Goal: Task Accomplishment & Management: Complete application form

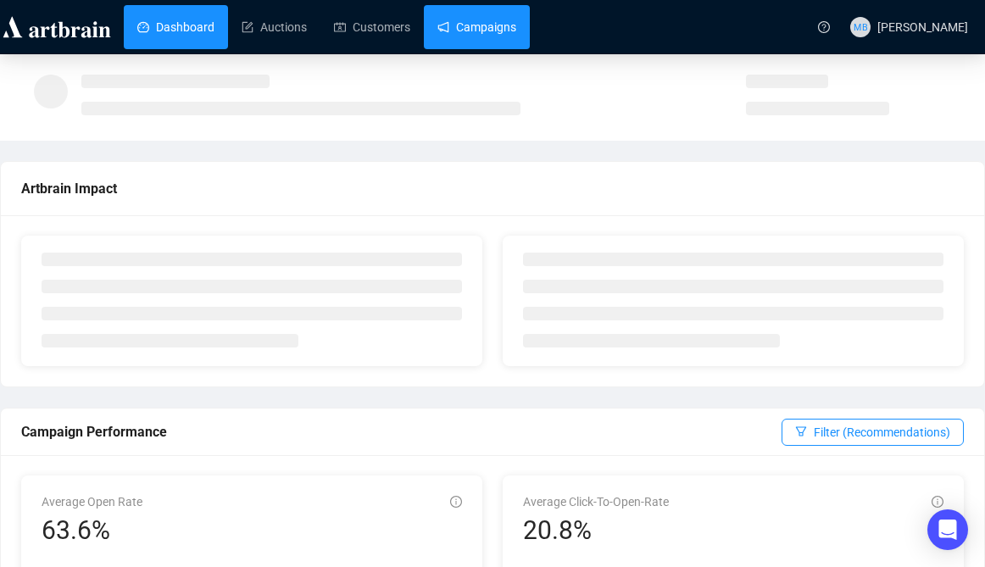
click at [477, 19] on link "Campaigns" at bounding box center [477, 27] width 79 height 44
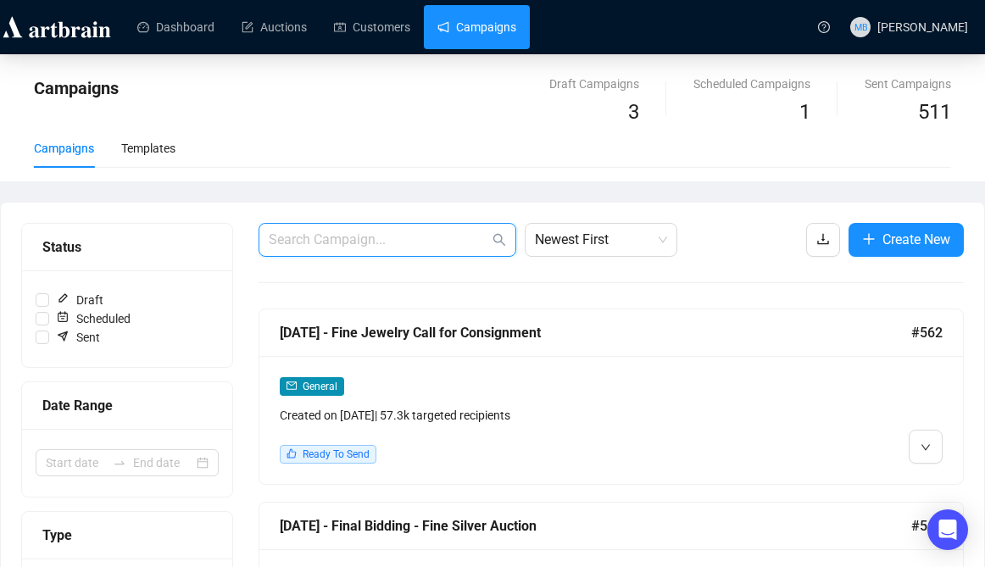
click at [447, 239] on input "text" at bounding box center [379, 240] width 220 height 20
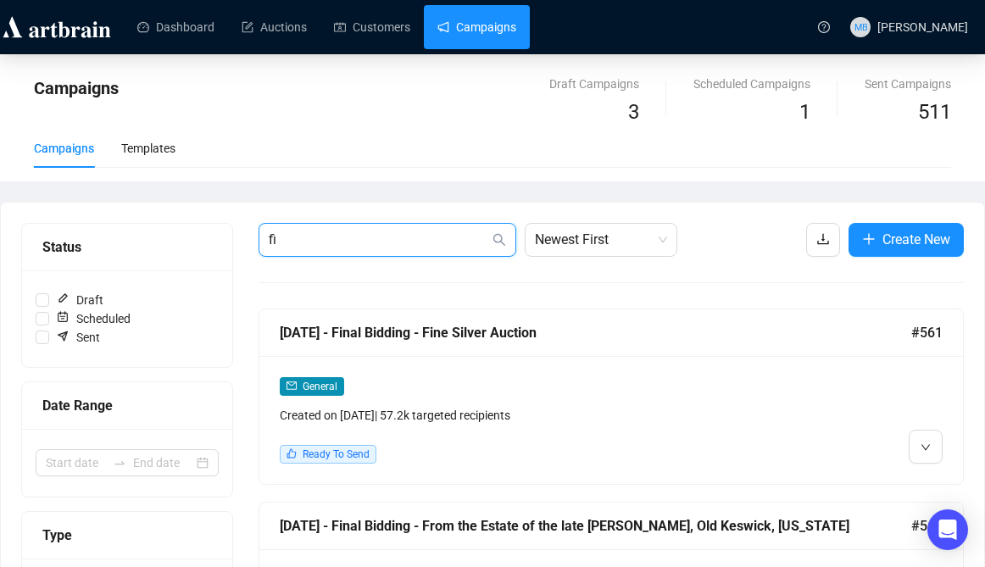
type input "f"
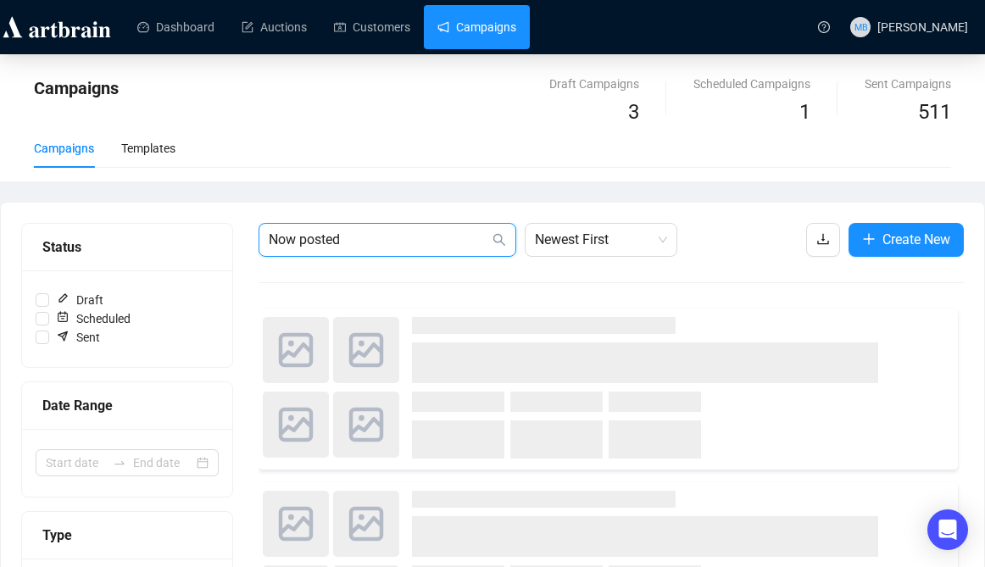
type input "Now posted"
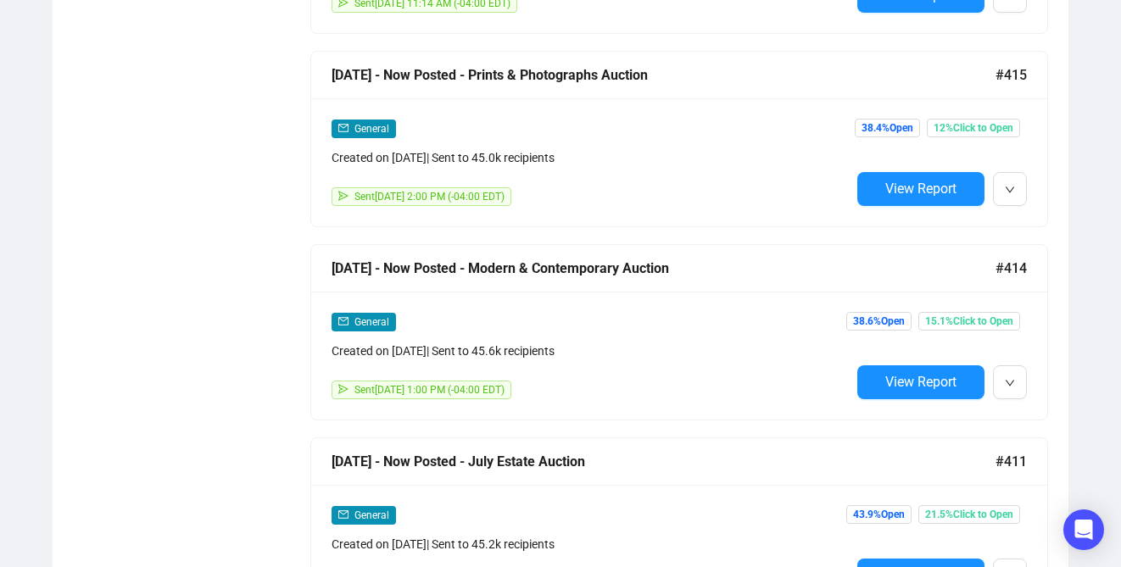
scroll to position [3741, 0]
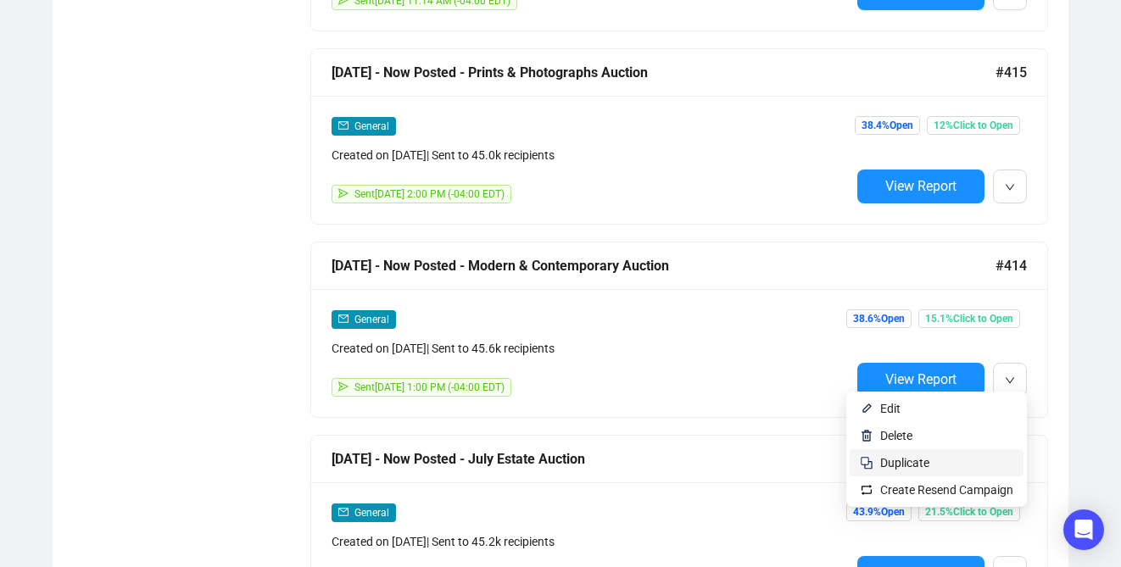
click at [928, 458] on span "Duplicate" at bounding box center [946, 463] width 133 height 19
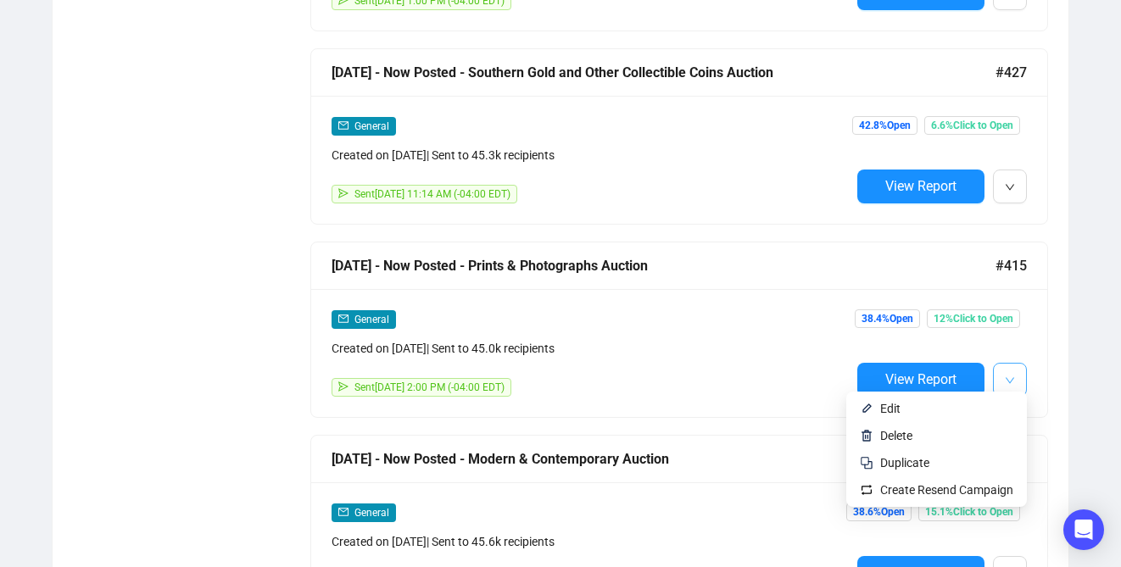
click at [985, 368] on button "button" at bounding box center [1010, 380] width 34 height 34
click at [935, 460] on span "Duplicate" at bounding box center [946, 463] width 133 height 19
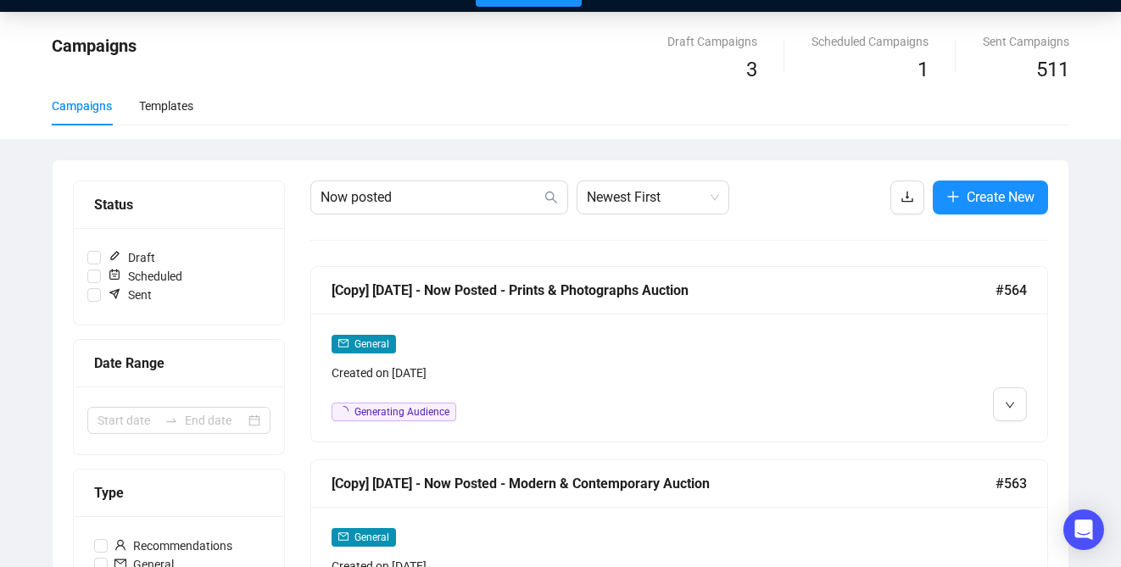
scroll to position [0, 0]
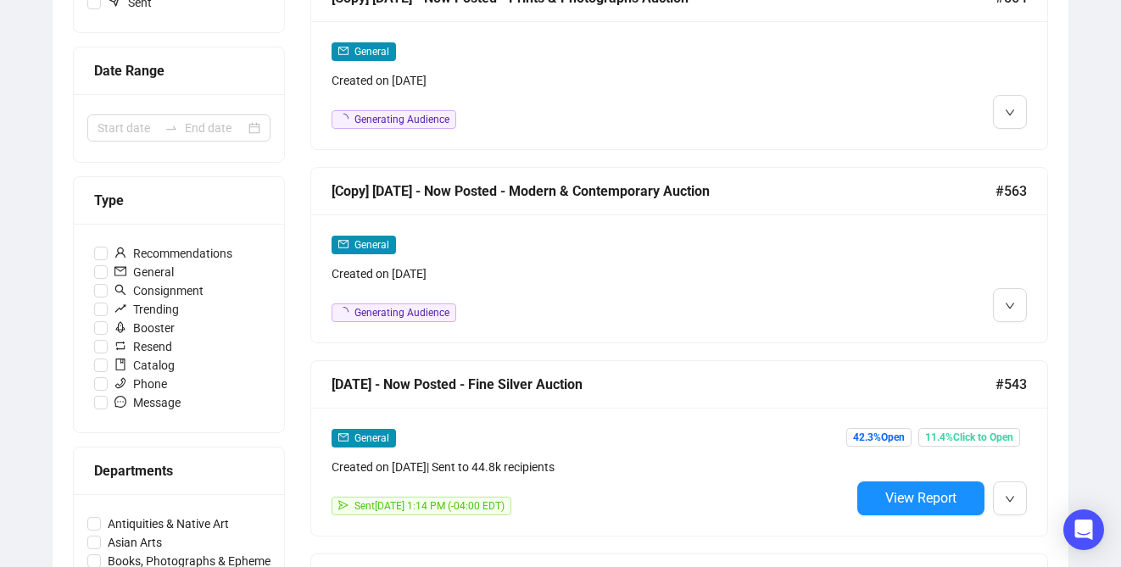
scroll to position [339, 0]
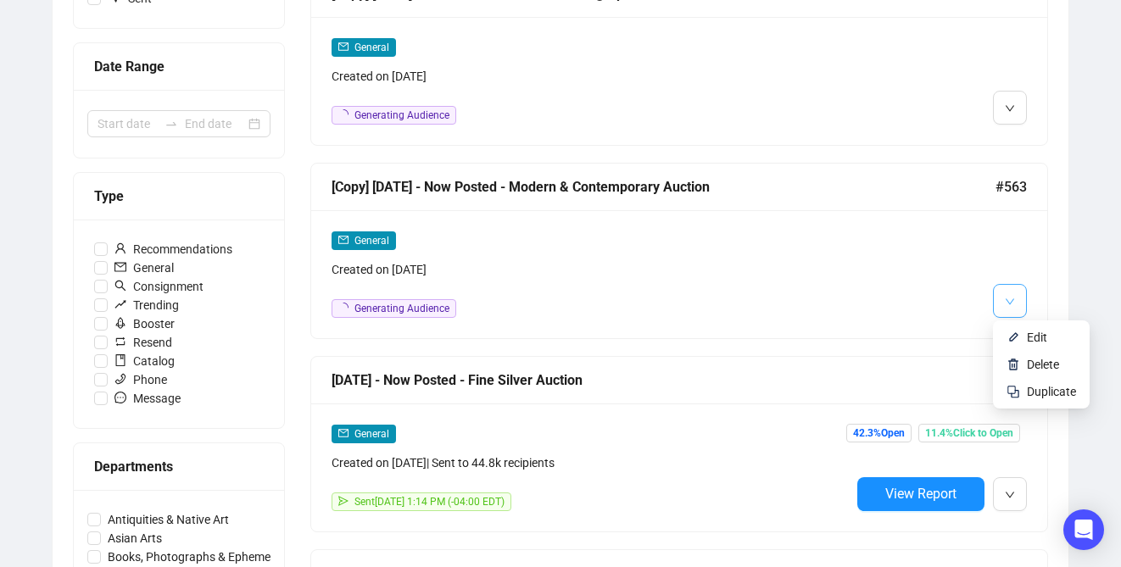
click at [985, 301] on icon "down" at bounding box center [1010, 302] width 10 height 10
click at [985, 332] on span "Edit" at bounding box center [1037, 338] width 20 height 14
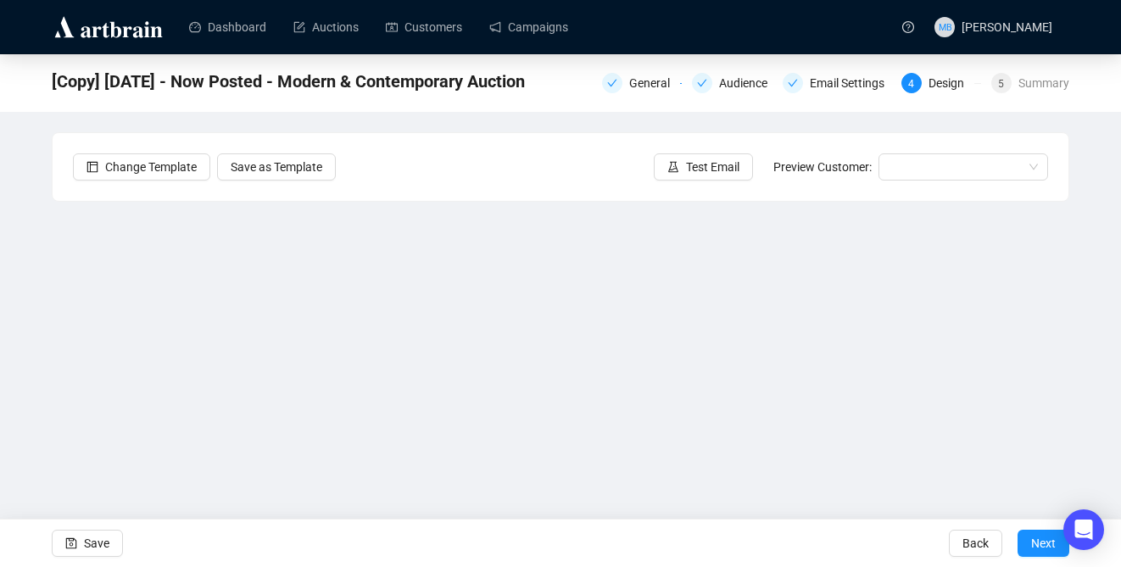
drag, startPoint x: 1117, startPoint y: 226, endPoint x: 1076, endPoint y: 220, distance: 41.1
click at [985, 222] on div "[Copy] [DATE] - Now Posted - Modern & Contemporary Auction General Audience Ema…" at bounding box center [560, 340] width 1121 height 572
click at [985, 226] on div "[Copy] [DATE] - Now Posted - Modern & Contemporary Auction General Audience Ema…" at bounding box center [560, 340] width 1121 height 572
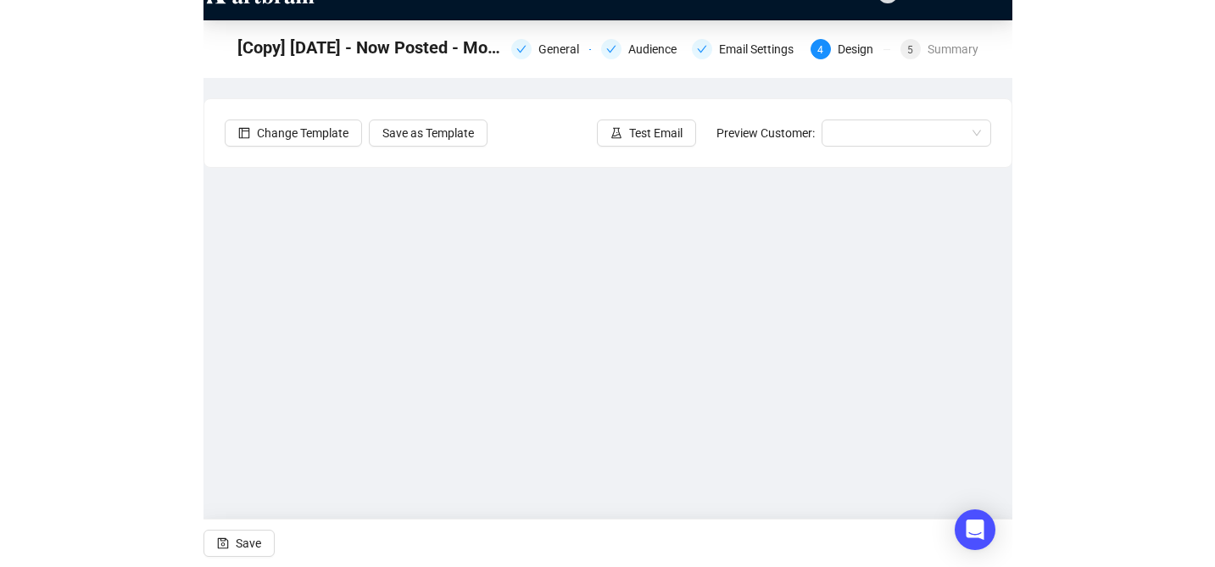
scroll to position [64, 0]
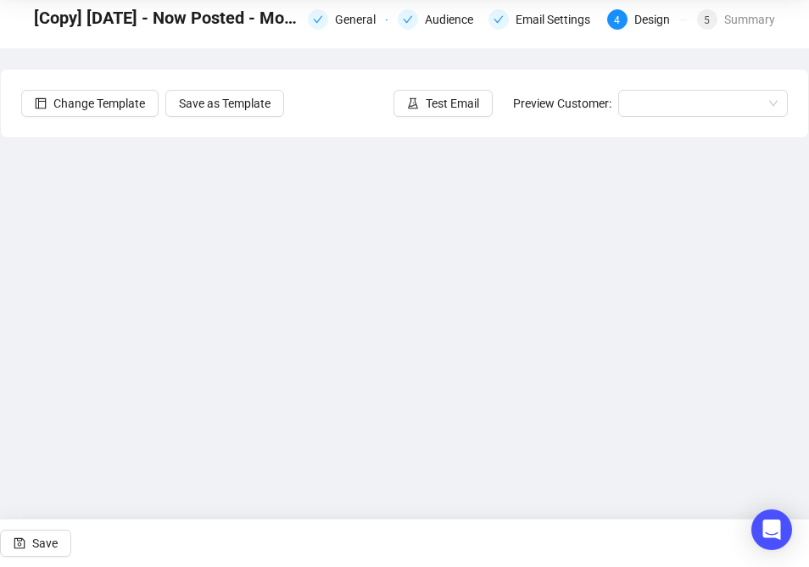
click at [802, 97] on div "Change Template Save as Template Test Email Preview Customer:" at bounding box center [404, 104] width 807 height 68
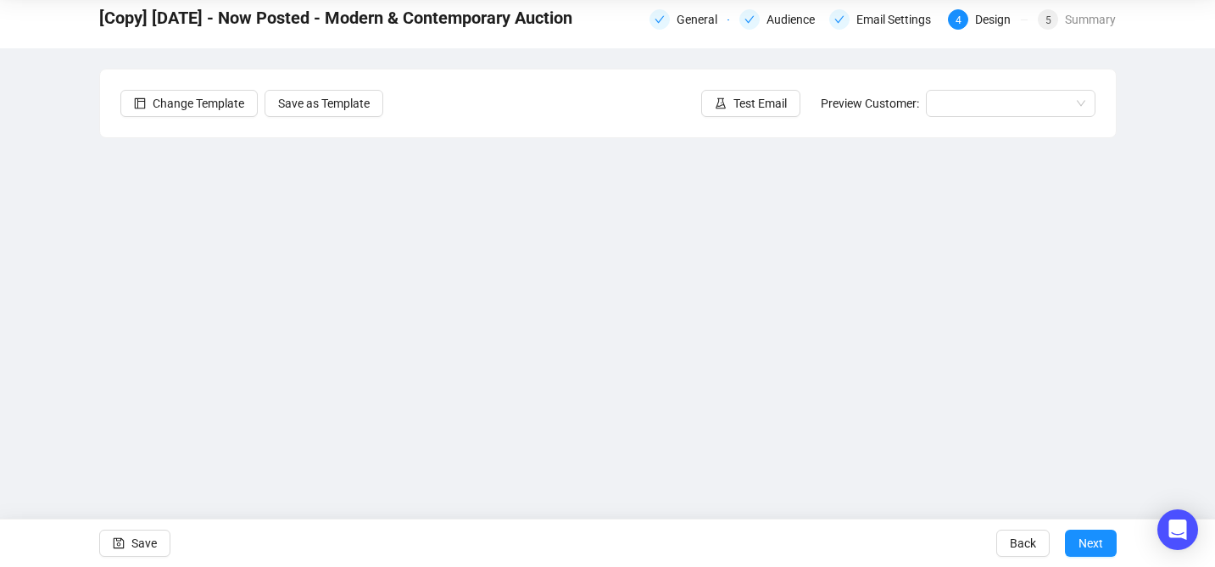
click at [985, 305] on div "[Copy] [DATE] - Now Posted - Modern & Contemporary Auction General Audience Ema…" at bounding box center [607, 277] width 1215 height 572
click at [985, 322] on div "[Copy] [DATE] - Now Posted - Modern & Contemporary Auction General Audience Ema…" at bounding box center [607, 277] width 1215 height 572
click at [985, 193] on div "[Copy] [DATE] - Now Posted - Modern & Contemporary Auction General Audience Ema…" at bounding box center [607, 277] width 1215 height 572
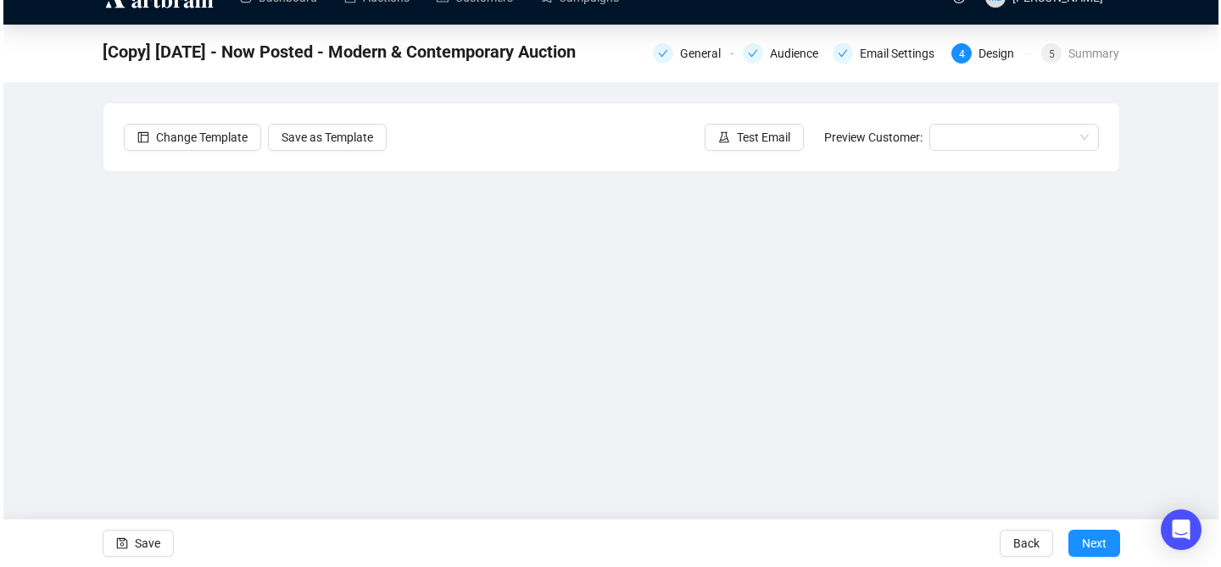
scroll to position [0, 0]
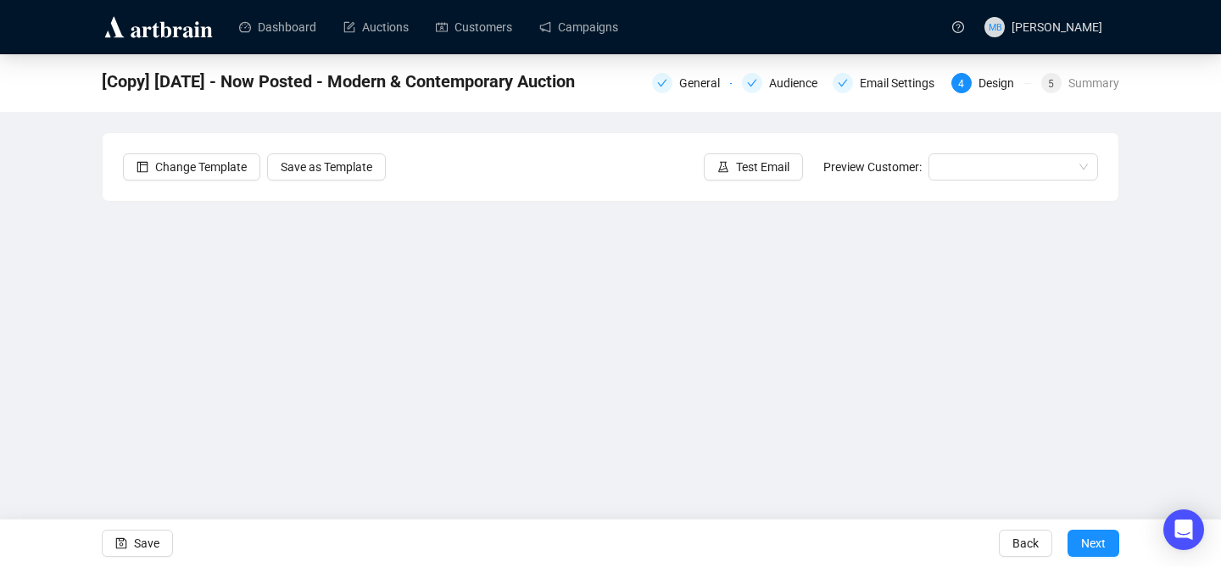
click at [985, 237] on div "[Copy] [DATE] - Now Posted - Modern & Contemporary Auction General Audience Ema…" at bounding box center [610, 340] width 1221 height 572
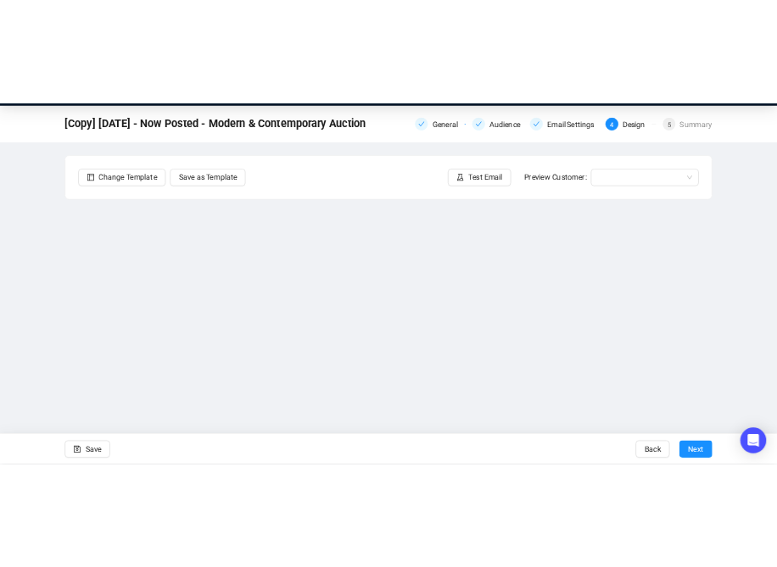
scroll to position [64, 0]
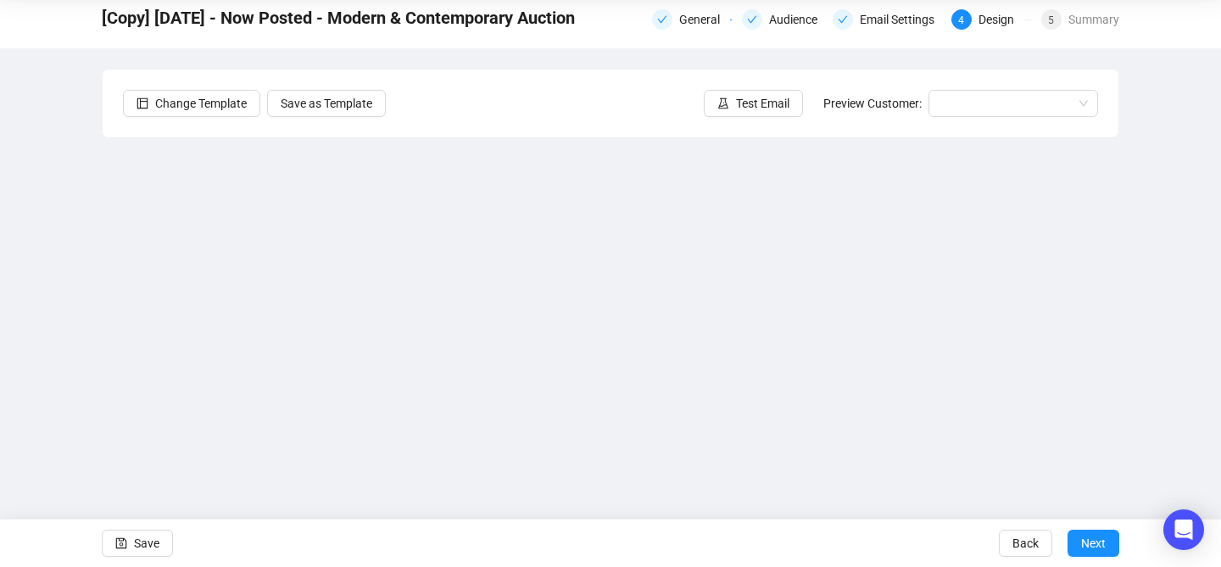
drag, startPoint x: 1180, startPoint y: 348, endPoint x: 1185, endPoint y: 229, distance: 118.8
click at [985, 229] on div "[Copy] [DATE] - Now Posted - Modern & Contemporary Auction General Audience Ema…" at bounding box center [610, 277] width 1221 height 572
click at [985, 259] on div "[Copy] [DATE] - Now Posted - Modern & Contemporary Auction General Audience Ema…" at bounding box center [610, 277] width 1221 height 572
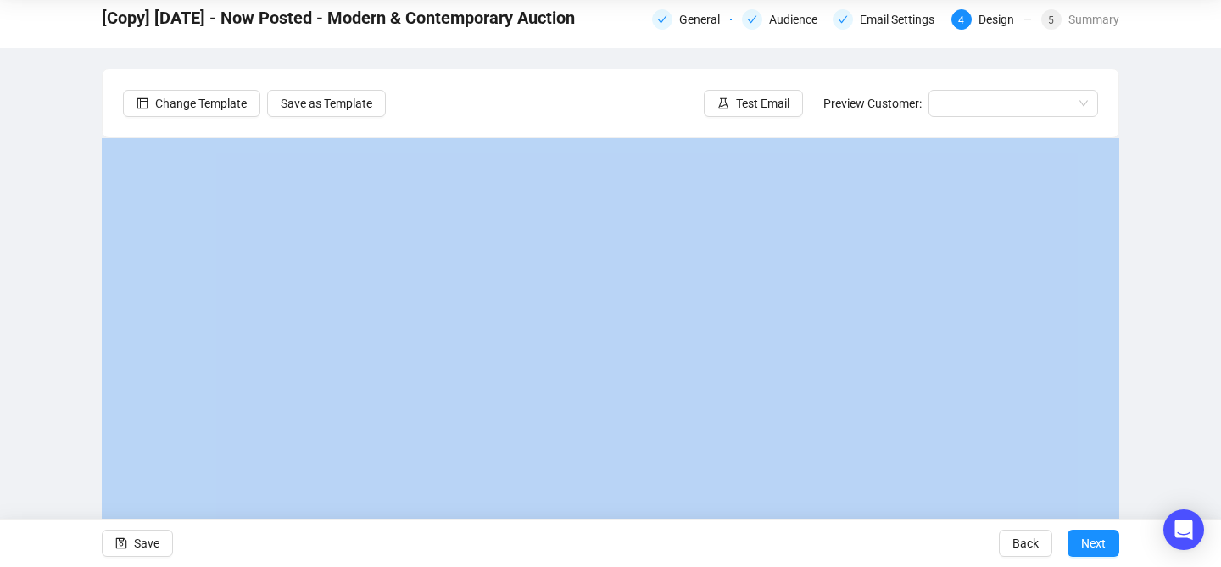
click at [985, 259] on div "[Copy] [DATE] - Now Posted - Modern & Contemporary Auction General Audience Ema…" at bounding box center [610, 277] width 1221 height 572
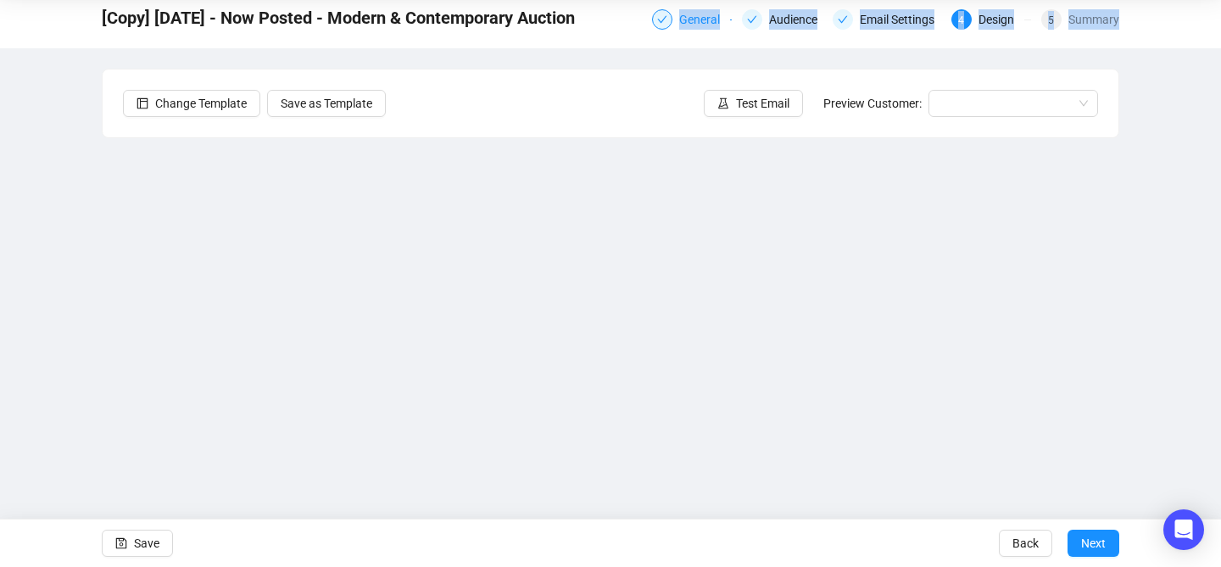
drag, startPoint x: 652, startPoint y: 99, endPoint x: 656, endPoint y: 19, distance: 80.6
click at [656, 19] on div "[Copy] [DATE] - Now Posted - Modern & Contemporary Auction General Audience Ema…" at bounding box center [610, 277] width 1221 height 572
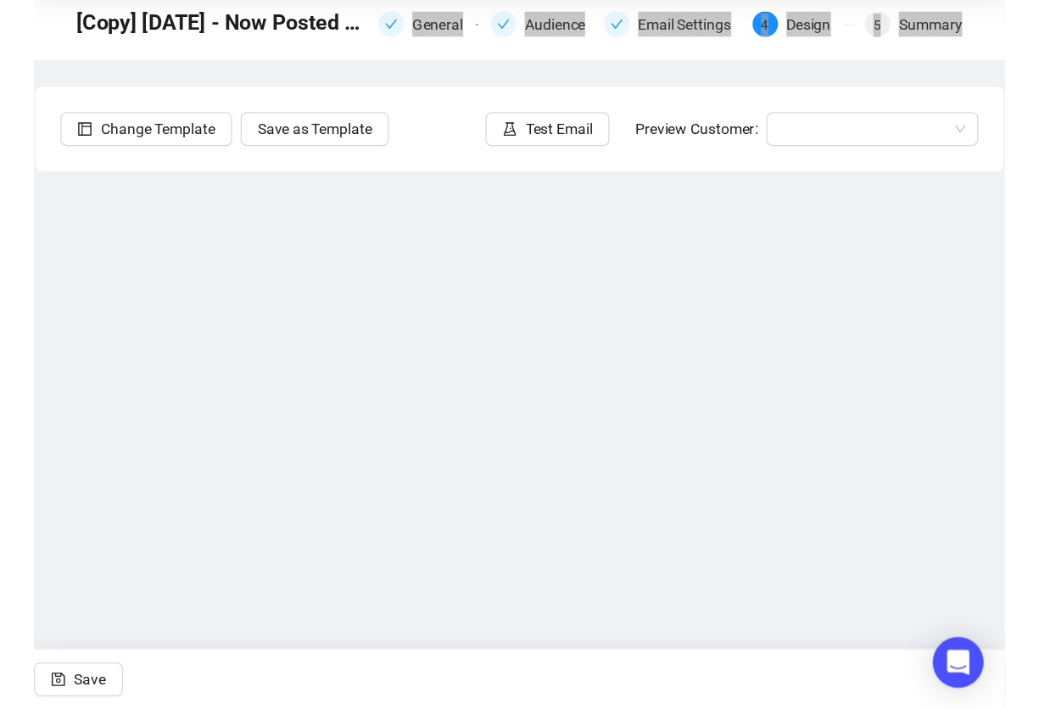
scroll to position [0, 0]
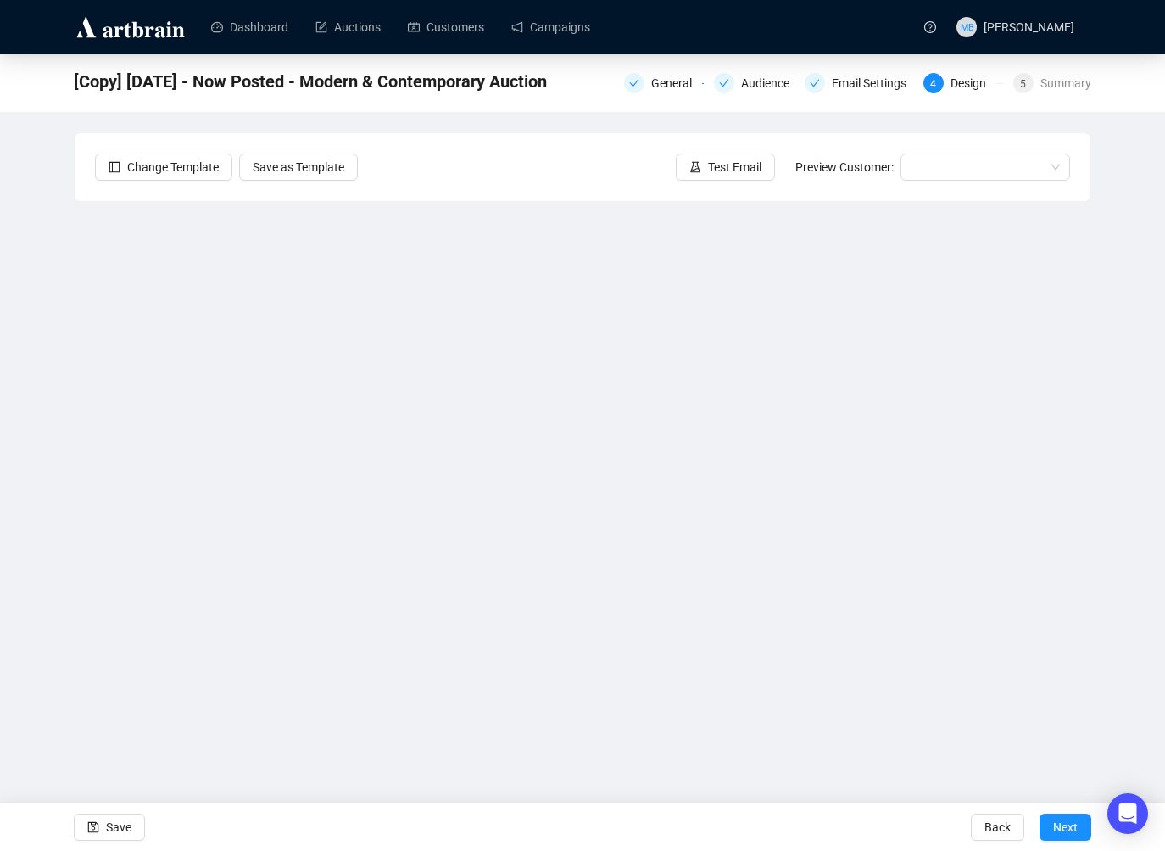
click at [985, 316] on div "[Copy] [DATE] - Now Posted - Modern & Contemporary Auction General Audience Ema…" at bounding box center [582, 391] width 1165 height 675
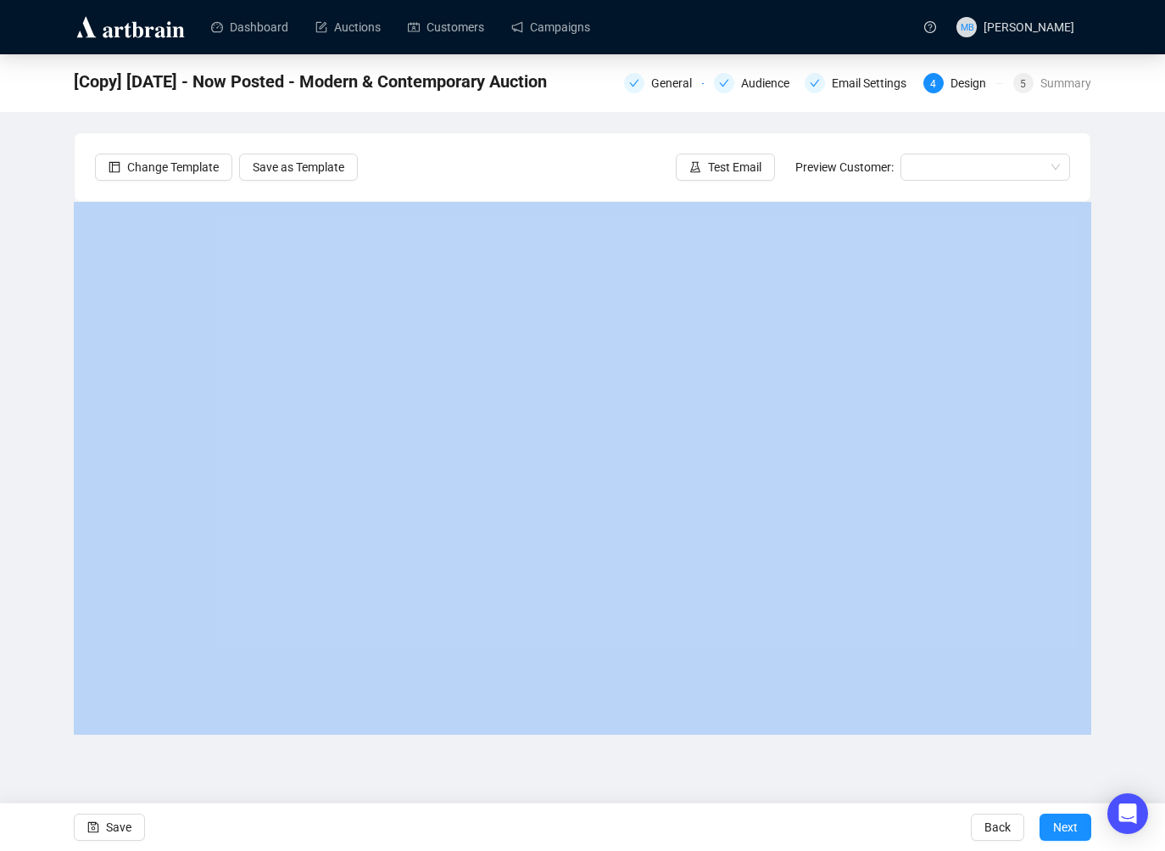
click at [985, 316] on div "[Copy] [DATE] - Now Posted - Modern & Contemporary Auction General Audience Ema…" at bounding box center [582, 391] width 1165 height 675
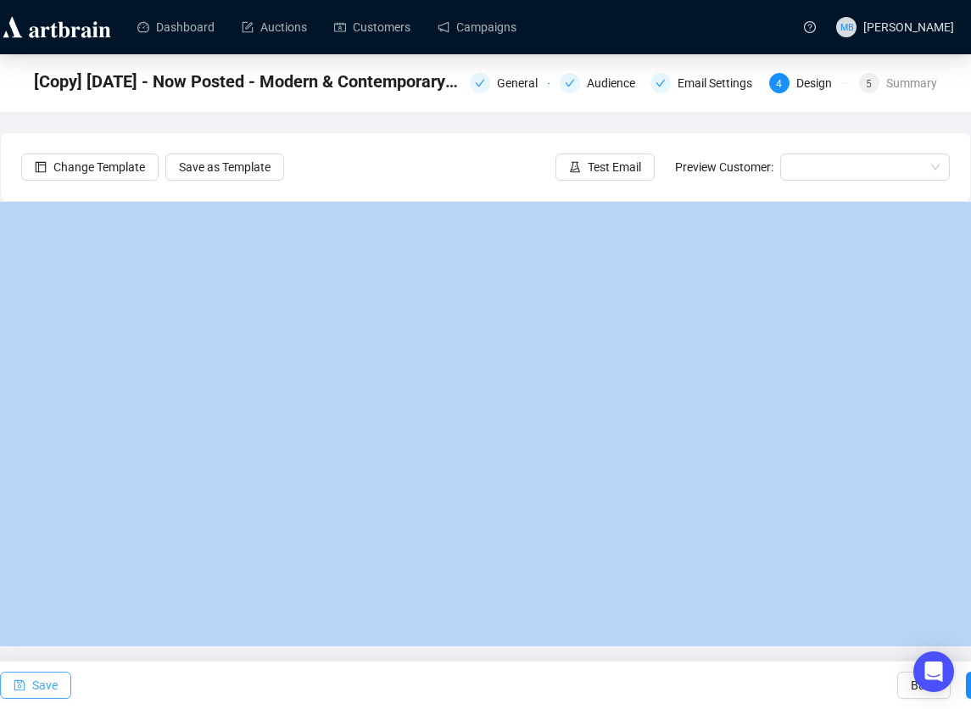
click at [40, 566] on span "Save" at bounding box center [44, 684] width 25 height 47
click at [39, 566] on span "Save" at bounding box center [44, 684] width 25 height 47
click at [462, 22] on link "Campaigns" at bounding box center [477, 27] width 79 height 44
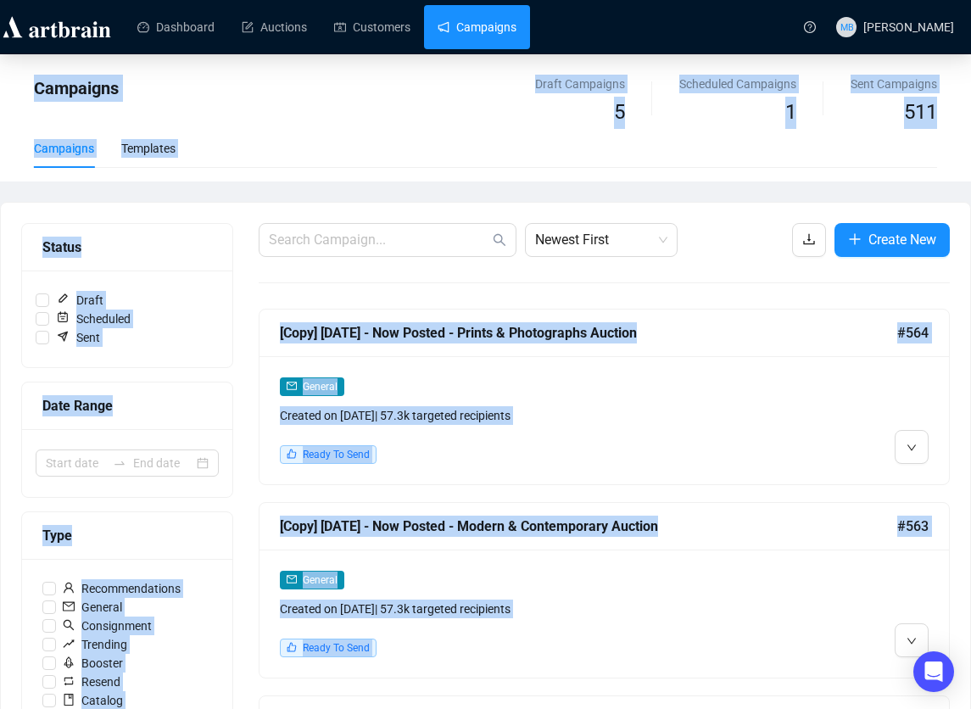
click at [444, 122] on div "Campaigns" at bounding box center [327, 102] width 587 height 54
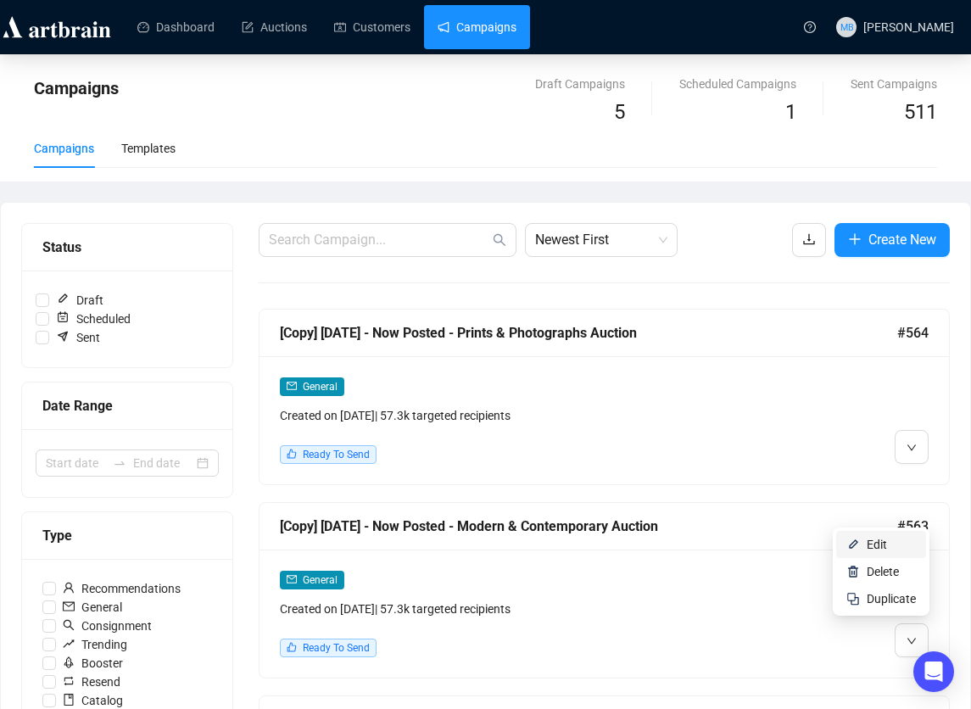
click at [883, 550] on span "Edit" at bounding box center [877, 545] width 20 height 14
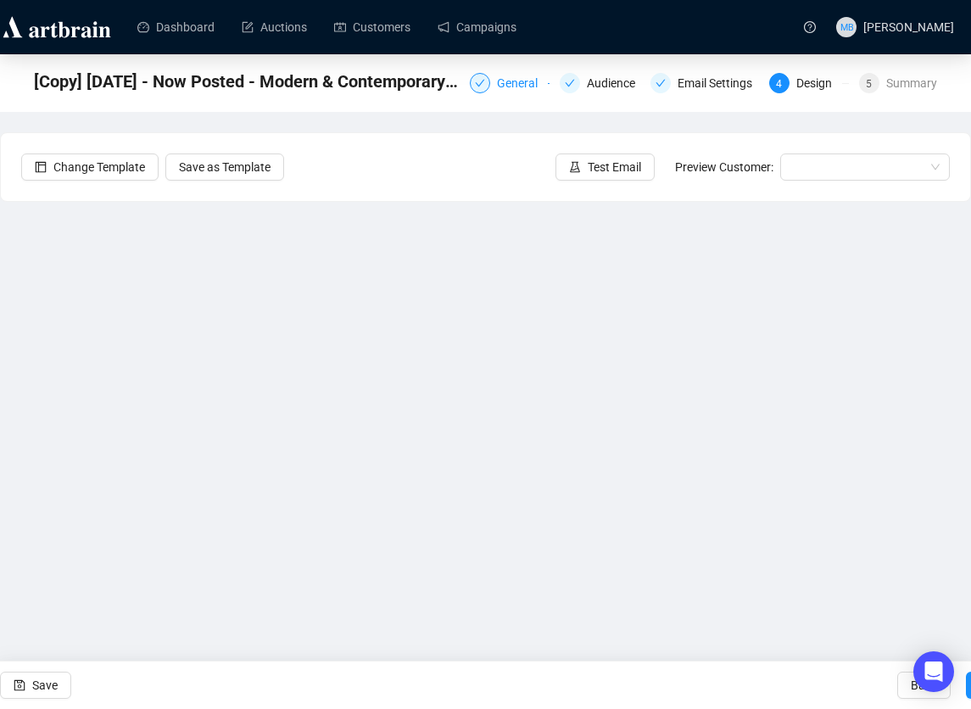
click at [497, 78] on font "General" at bounding box center [517, 83] width 41 height 14
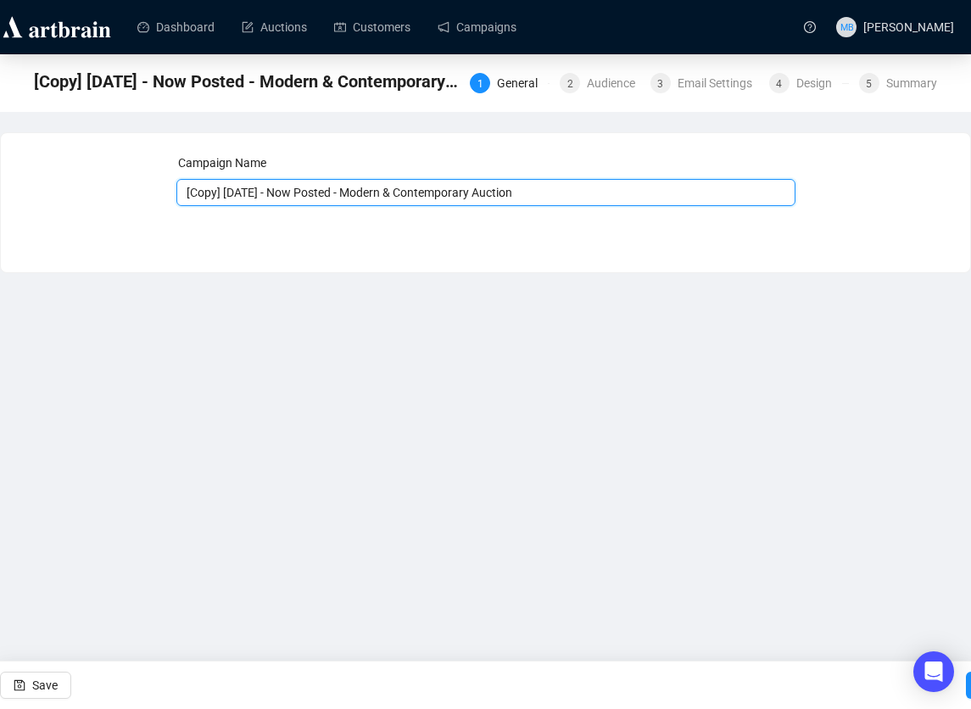
click at [269, 192] on input "[Copy] [DATE] - Now Posted - Modern & Contemporary Auction" at bounding box center [485, 192] width 619 height 27
click at [220, 202] on input "[Copy] [DATE] - Now Posted - Modern & Contemporary Auction" at bounding box center [485, 192] width 619 height 27
click at [186, 194] on input "[Copy] [DATE] - Now Posted - Modern & Contemporary Auction" at bounding box center [485, 192] width 619 height 27
drag, startPoint x: 186, startPoint y: 194, endPoint x: 269, endPoint y: 192, distance: 83.1
click at [269, 192] on input "[Copy] [DATE] - Now Posted - Modern & Contemporary Auction" at bounding box center [485, 192] width 619 height 27
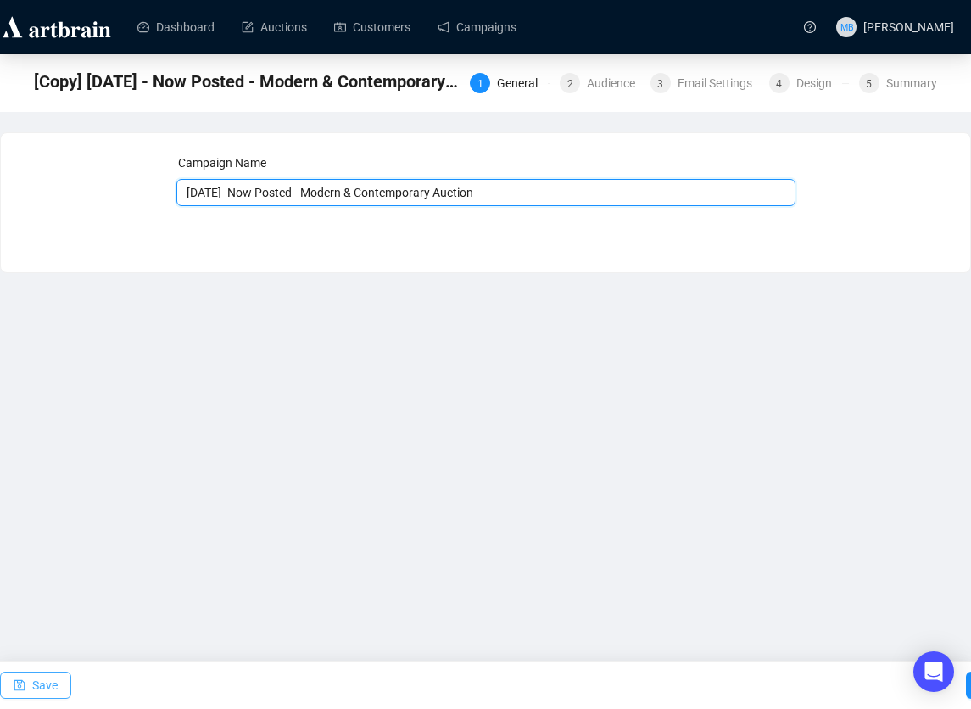
type input "[DATE]- Now Posted - Modern & Contemporary Auction"
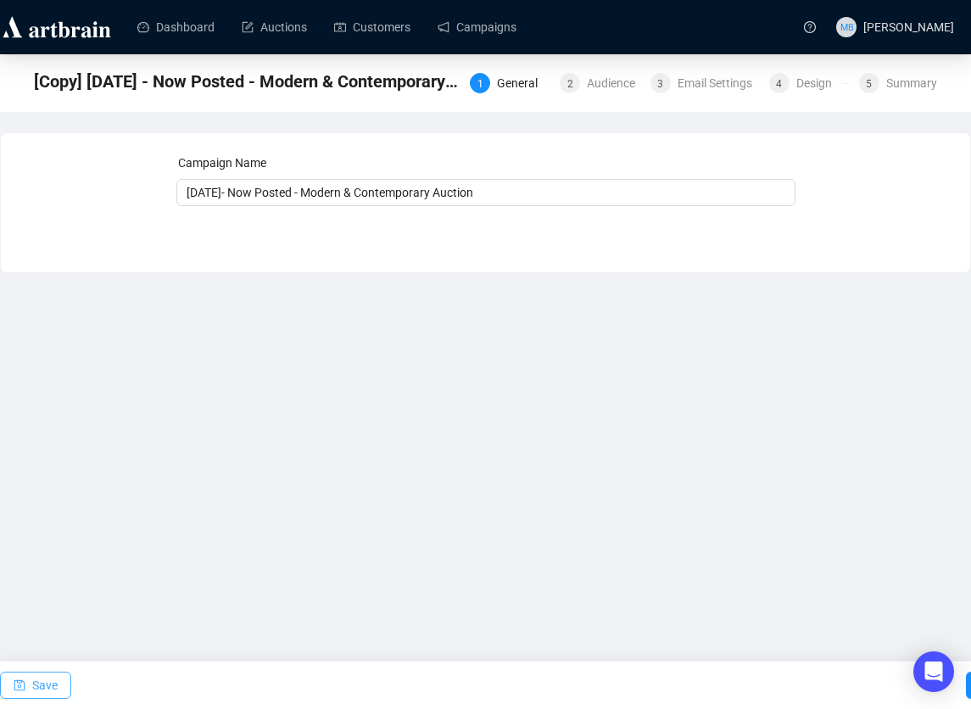
click at [42, 566] on font "Save" at bounding box center [44, 685] width 25 height 14
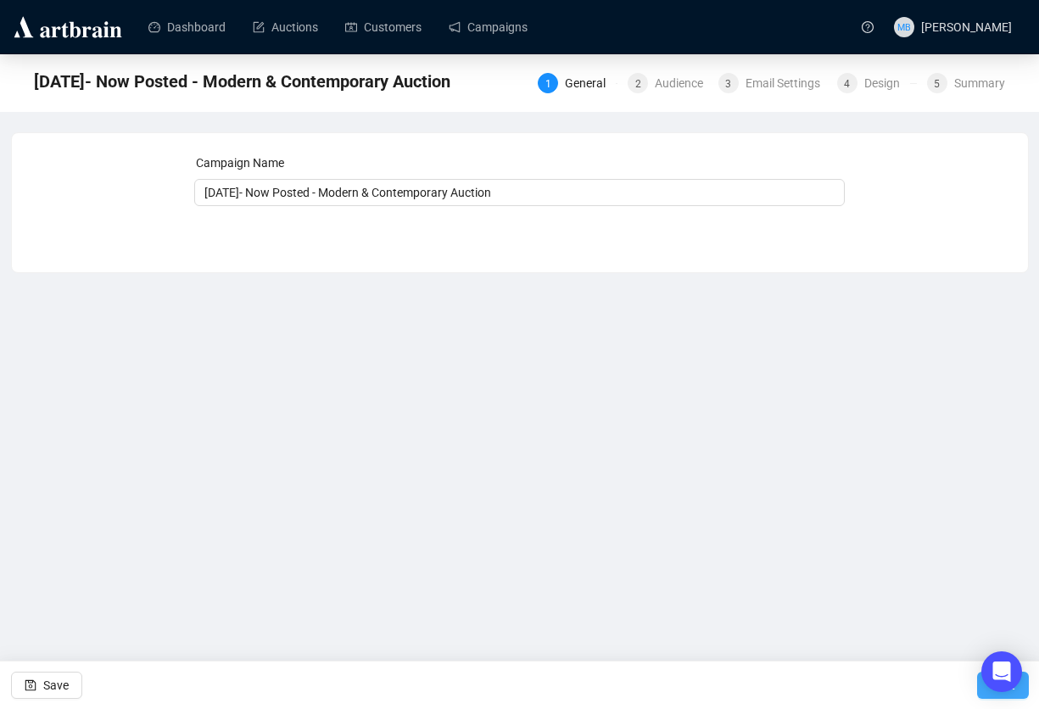
click at [985, 566] on button "Next" at bounding box center [1003, 685] width 52 height 27
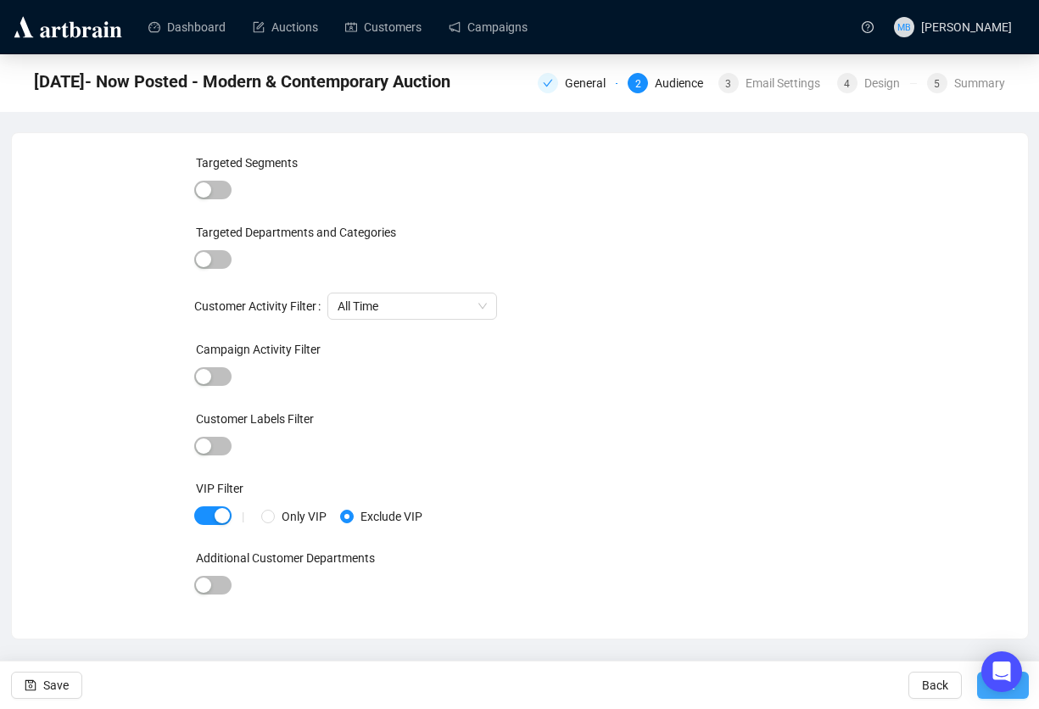
click at [981, 566] on button "Next" at bounding box center [1003, 685] width 52 height 27
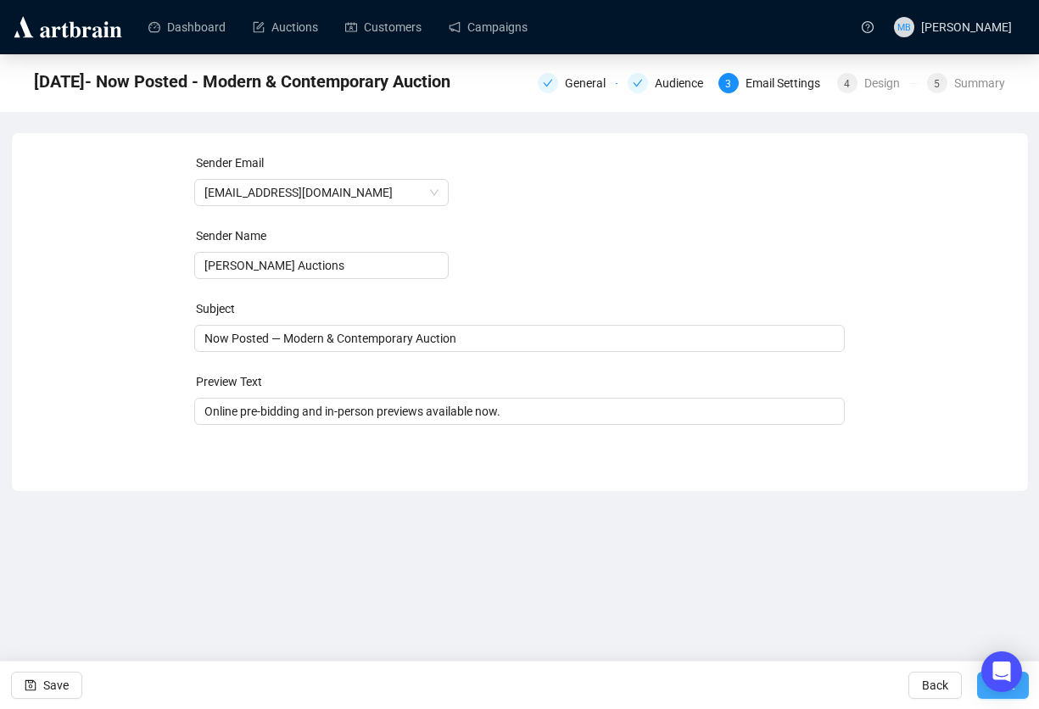
click at [985, 566] on span "Next" at bounding box center [1002, 684] width 25 height 47
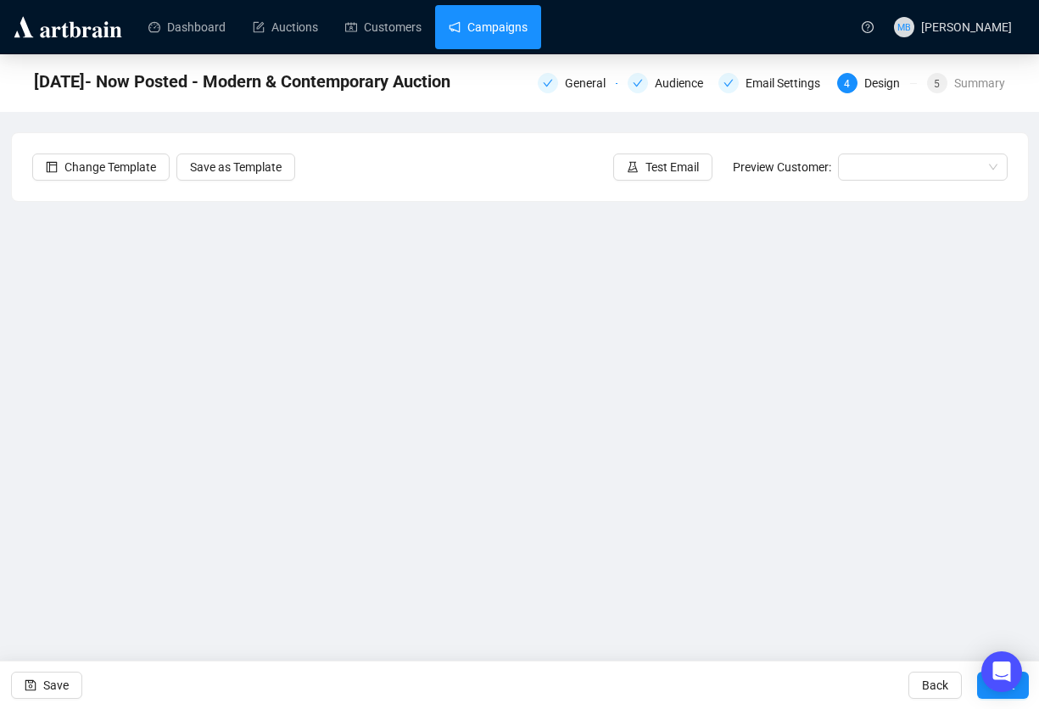
click at [498, 23] on link "Campaigns" at bounding box center [488, 27] width 79 height 44
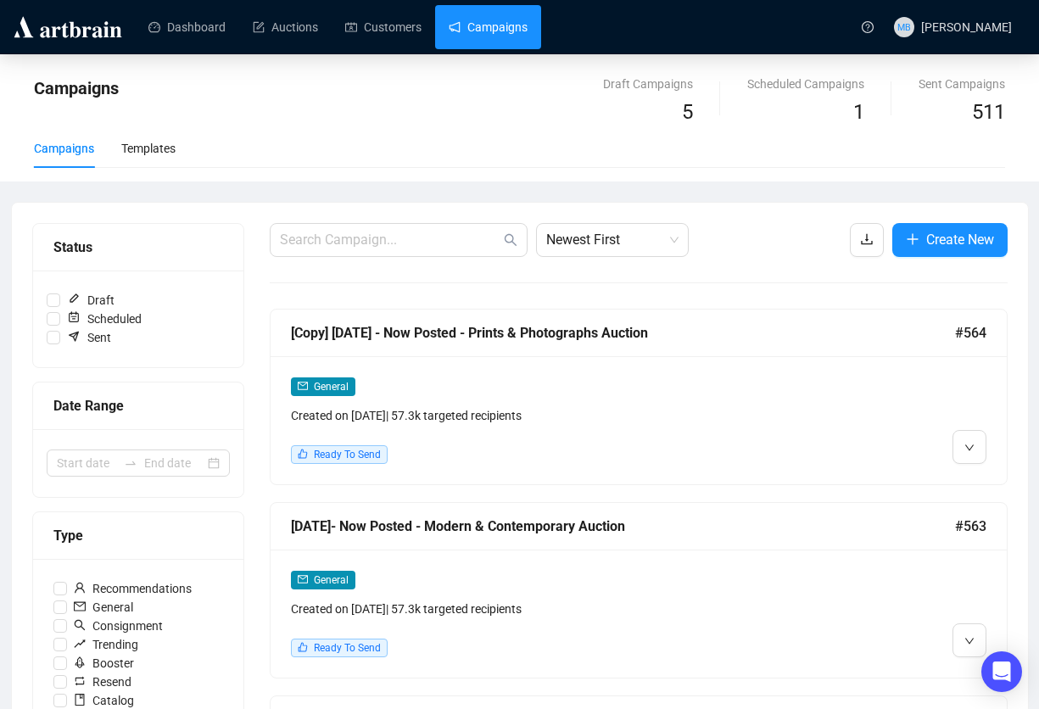
click at [940, 477] on font "Edit" at bounding box center [933, 482] width 20 height 14
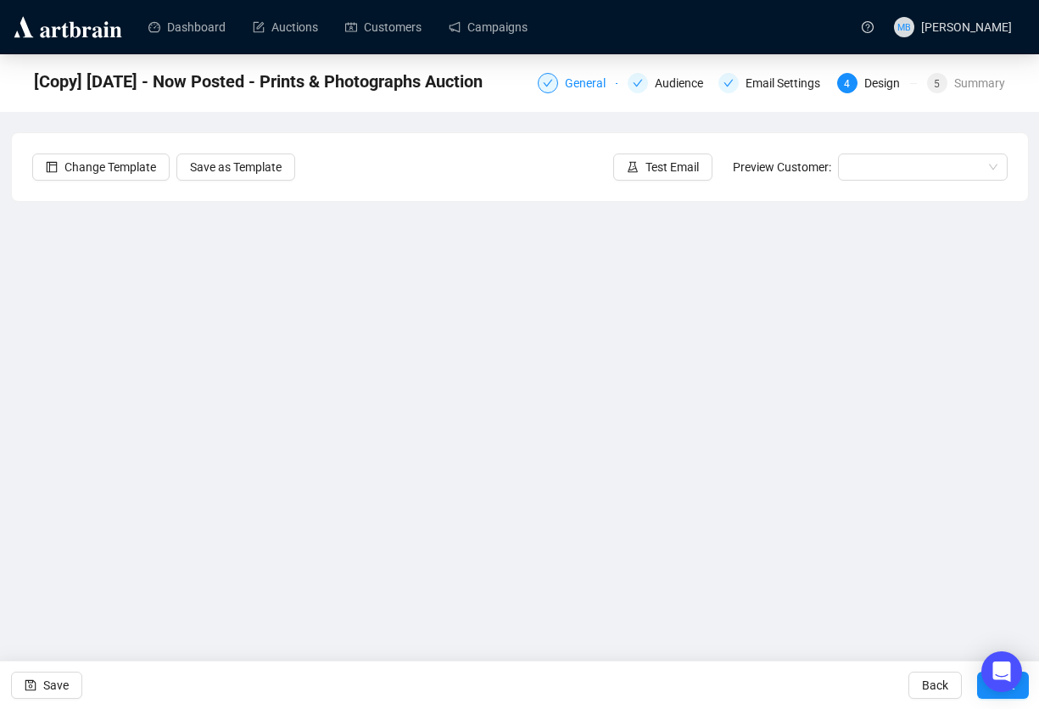
click at [565, 88] on font "General" at bounding box center [585, 83] width 41 height 14
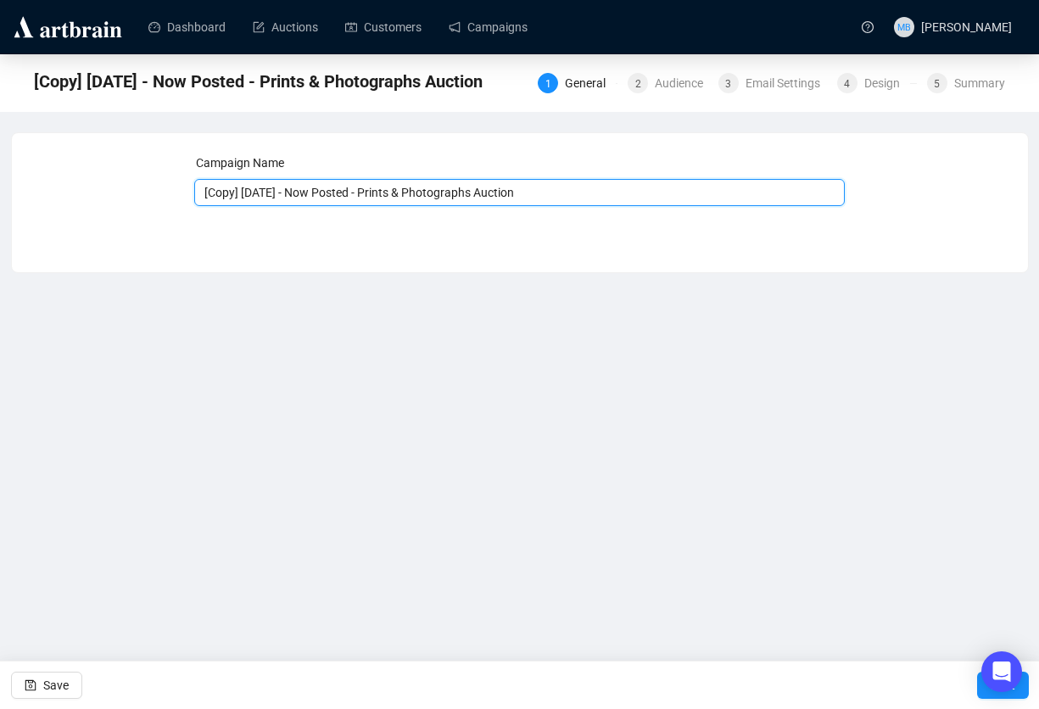
drag, startPoint x: 287, startPoint y: 189, endPoint x: 165, endPoint y: 180, distance: 122.5
click at [165, 180] on div "Campaign Name [Copy] [DATE] - Now Posted - Prints & Photographs Auction Save Ne…" at bounding box center [519, 189] width 975 height 73
type input "[DATE] - Now Posted - Prints & Photographs Auction"
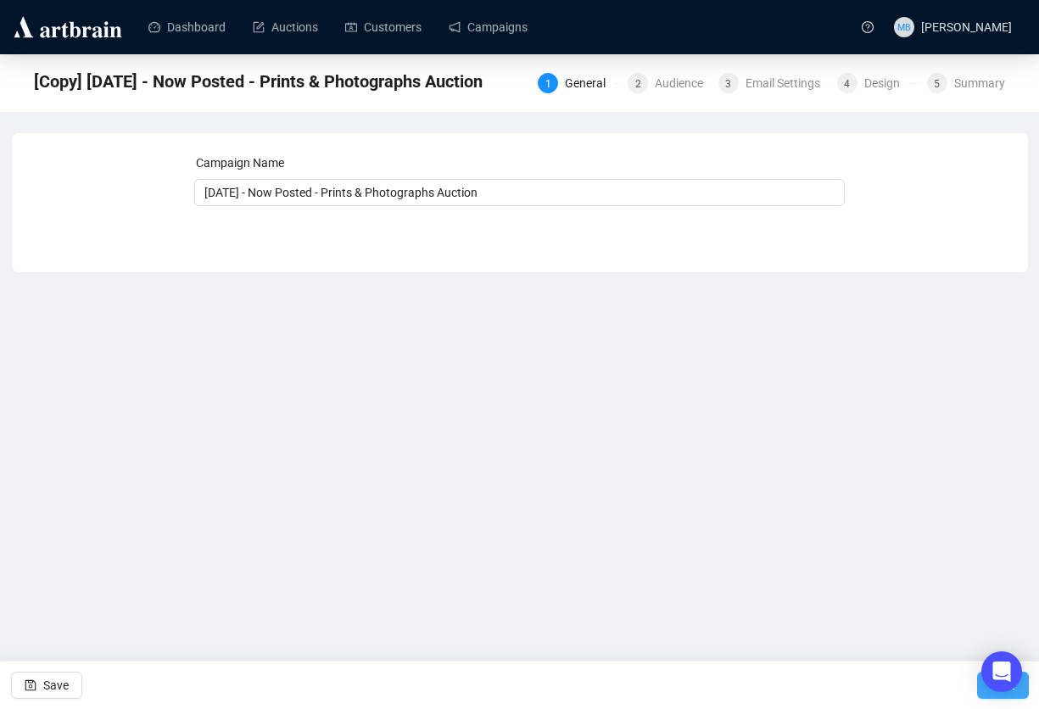
click at [985, 566] on span "Next" at bounding box center [1002, 684] width 25 height 47
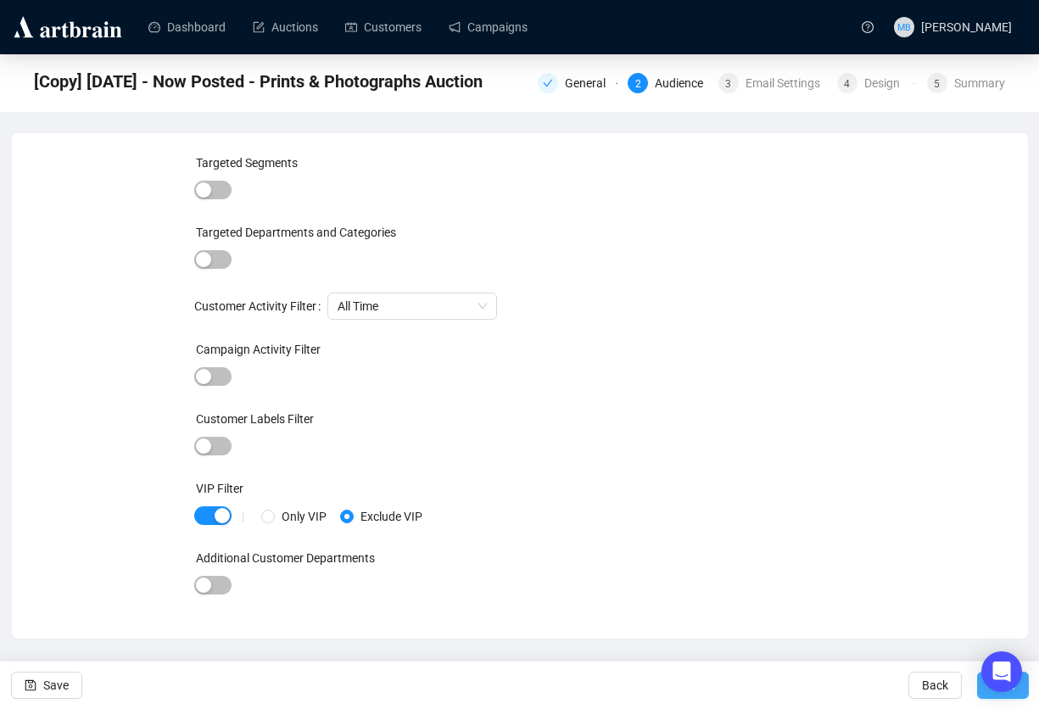
click at [985, 566] on button "Next" at bounding box center [1003, 685] width 52 height 27
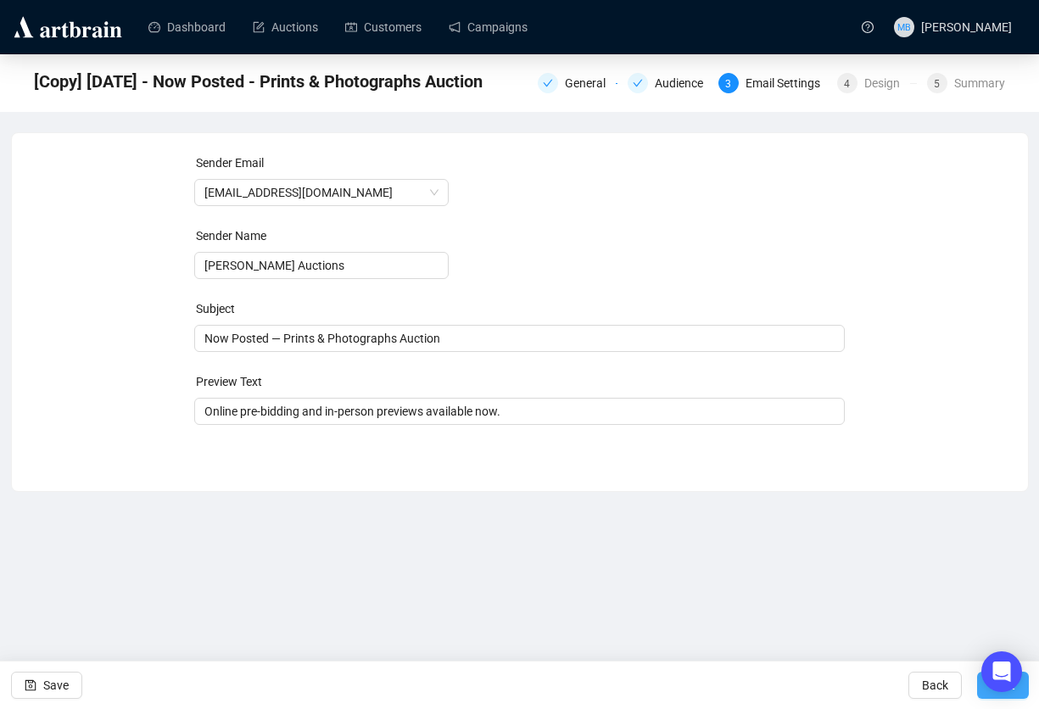
click at [980, 566] on button "Next" at bounding box center [1003, 685] width 52 height 27
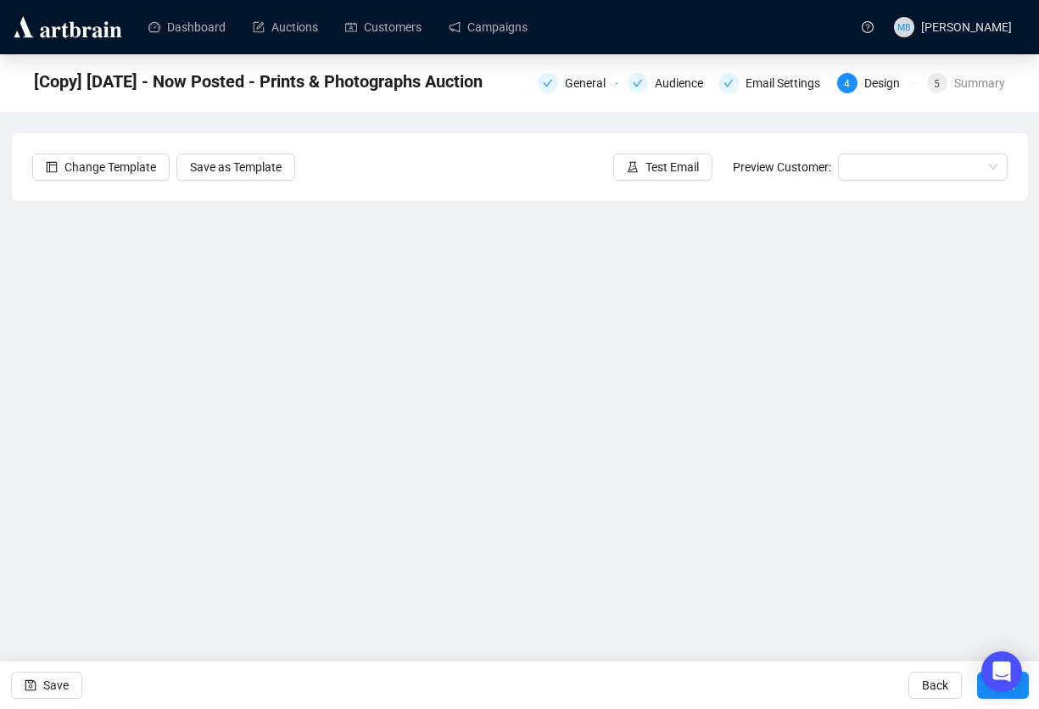
click at [985, 521] on iframe at bounding box center [520, 421] width 1018 height 439
click at [46, 566] on font "Save" at bounding box center [55, 685] width 25 height 14
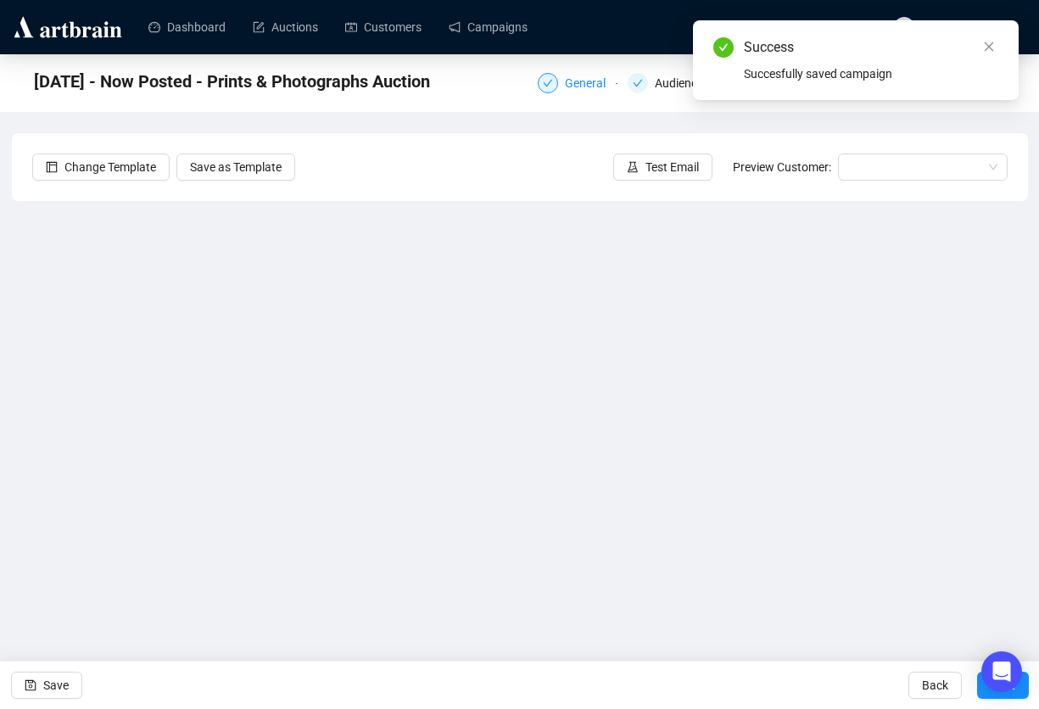
click at [566, 92] on div "General" at bounding box center [590, 83] width 51 height 20
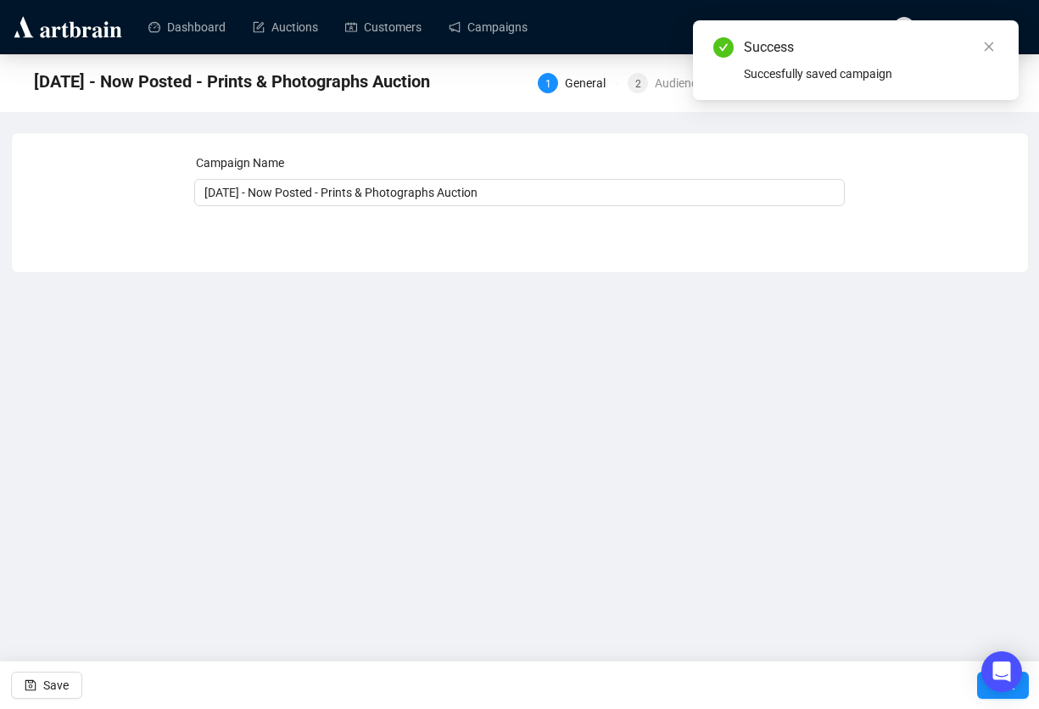
click at [985, 47] on div "Success Succesfully saved campaign" at bounding box center [856, 60] width 326 height 80
click at [985, 47] on icon "close" at bounding box center [989, 47] width 12 height 12
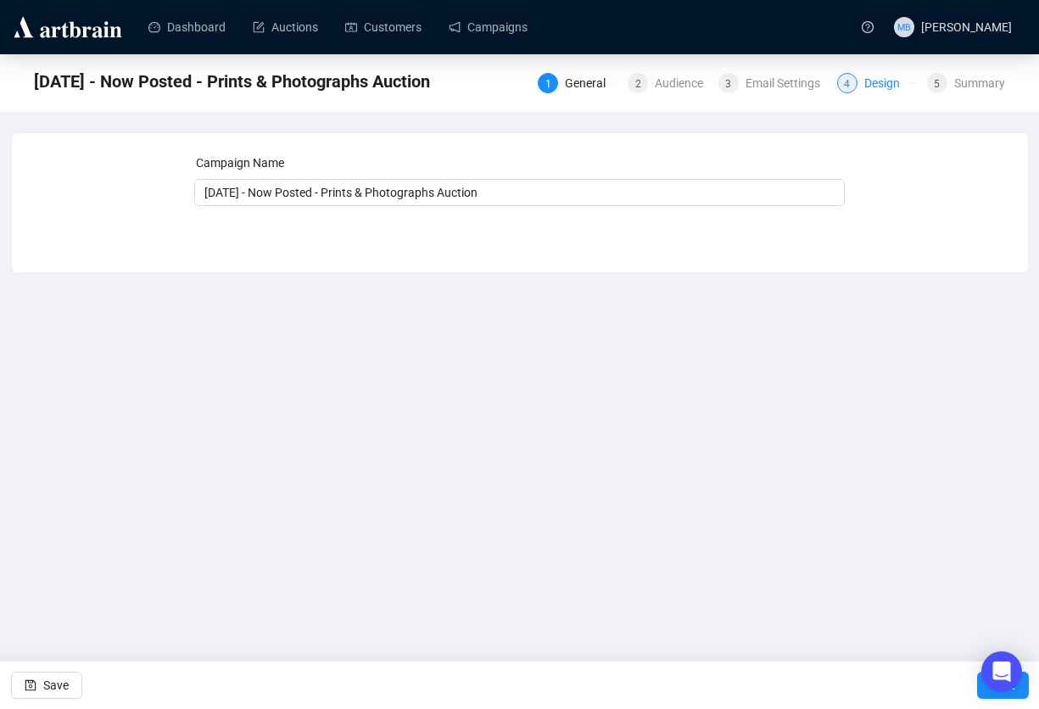
click at [873, 91] on div "Design" at bounding box center [887, 83] width 46 height 20
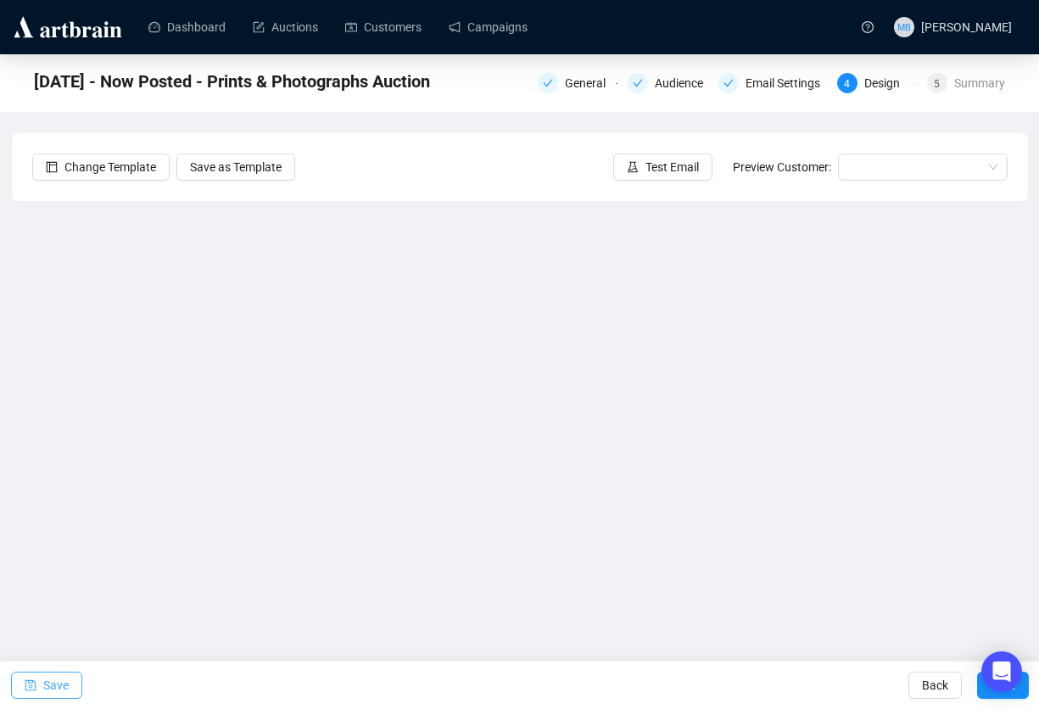
click at [47, 566] on font "Save" at bounding box center [55, 685] width 25 height 14
click at [580, 120] on div "[DATE] - Now Posted - Prints & Photographs Auction General Audience Email Setti…" at bounding box center [519, 347] width 1039 height 587
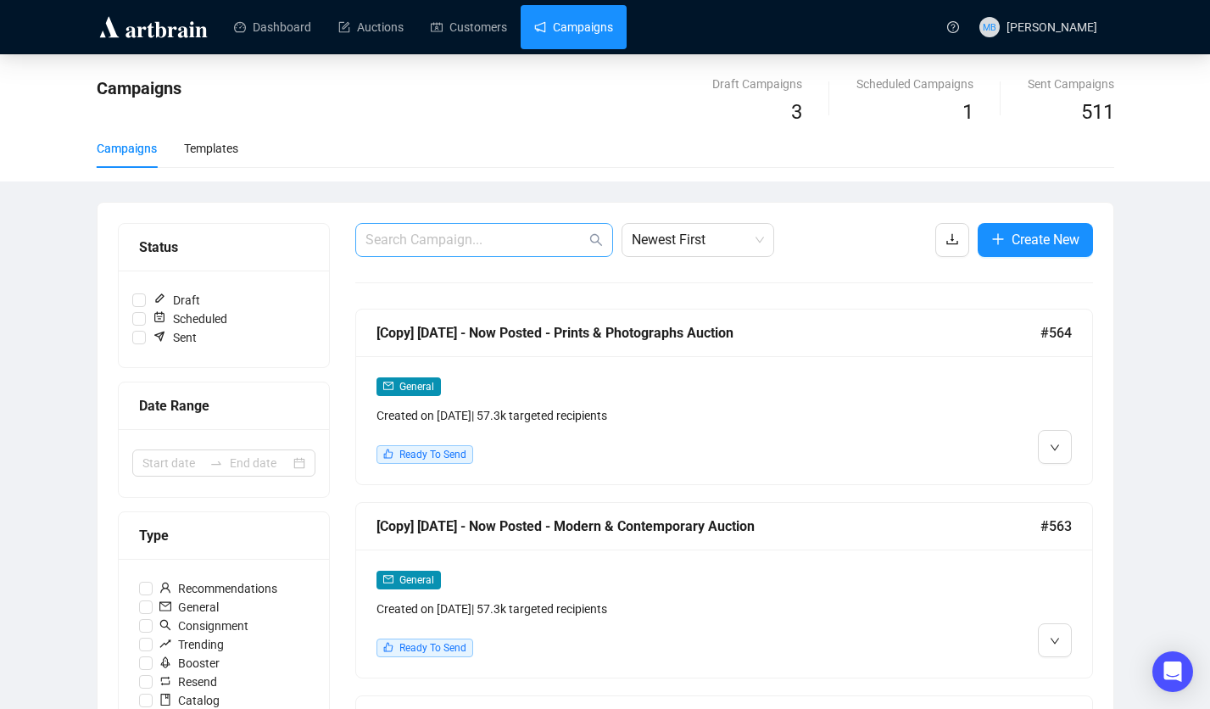
scroll to position [72, 0]
